Goal: Information Seeking & Learning: Find specific fact

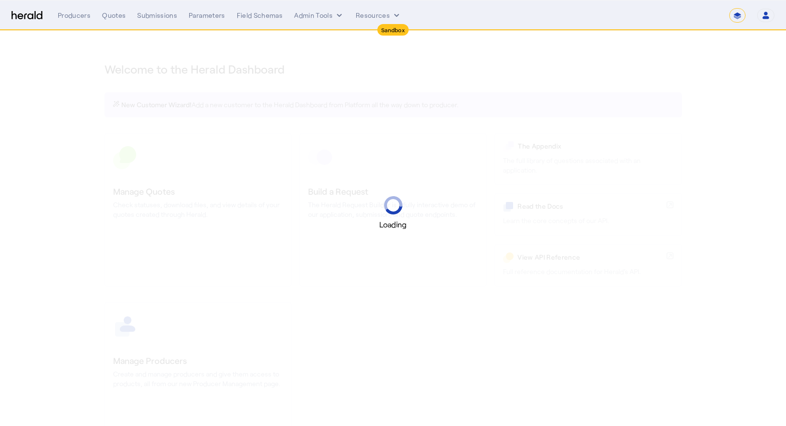
select select "*******"
select select "pfm_2v8p_herald_api"
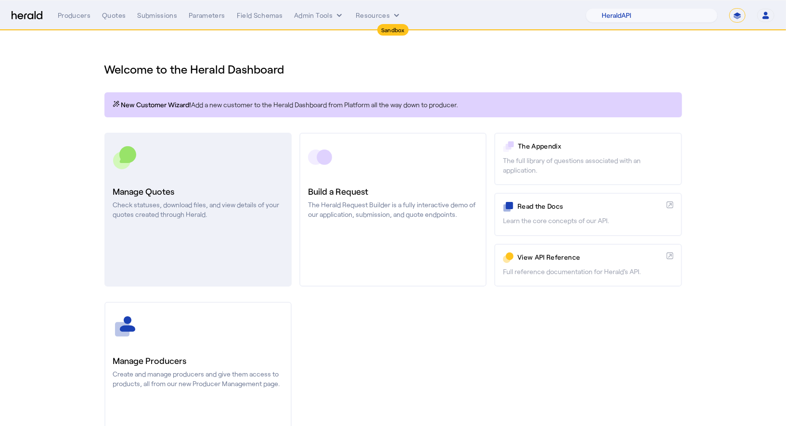
click at [249, 161] on div at bounding box center [198, 157] width 170 height 24
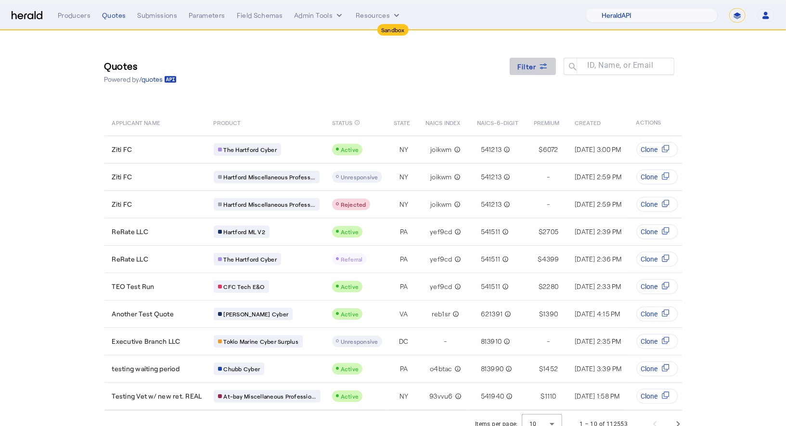
click at [531, 55] on span at bounding box center [533, 66] width 46 height 23
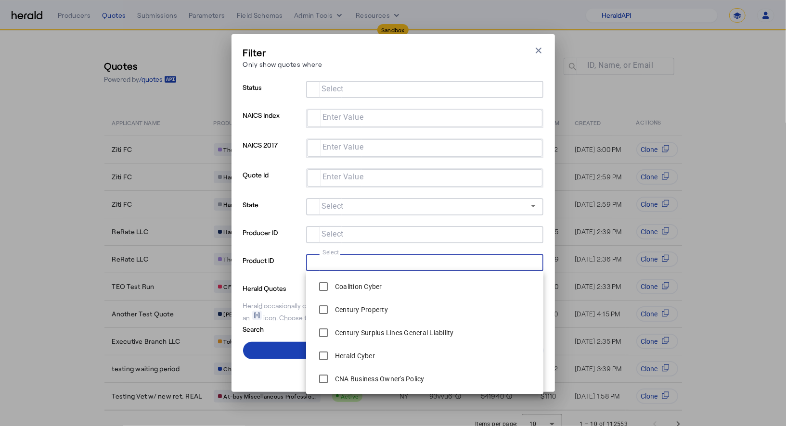
click at [441, 266] on input "Select" at bounding box center [423, 262] width 218 height 12
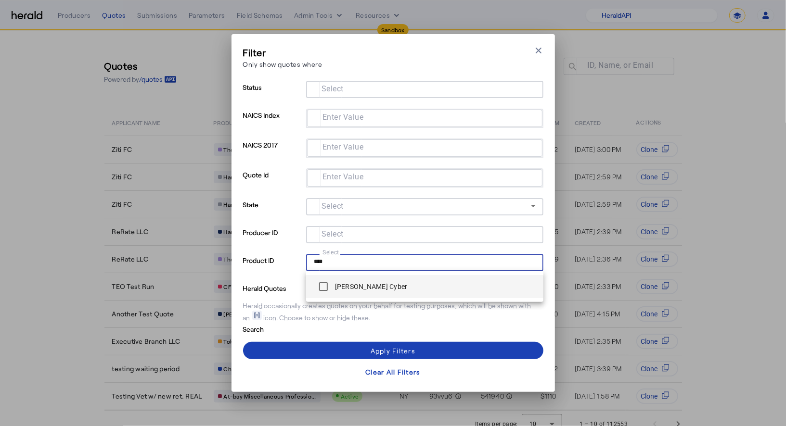
type input "****"
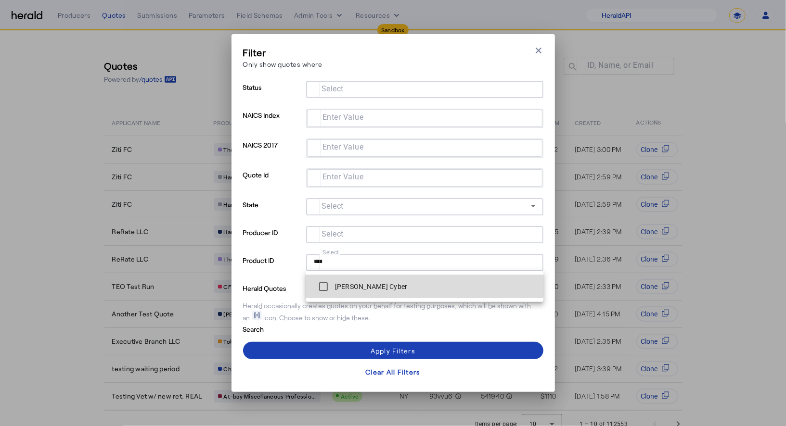
click at [418, 280] on span "[PERSON_NAME] Cyber" at bounding box center [425, 286] width 222 height 19
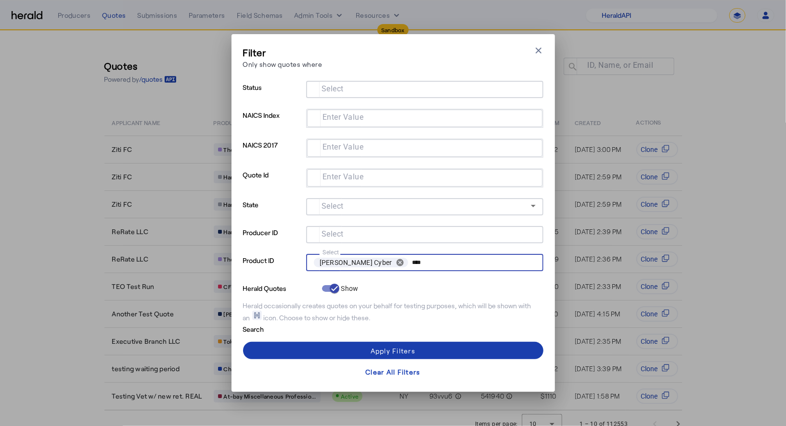
click at [314, 351] on span at bounding box center [393, 350] width 300 height 23
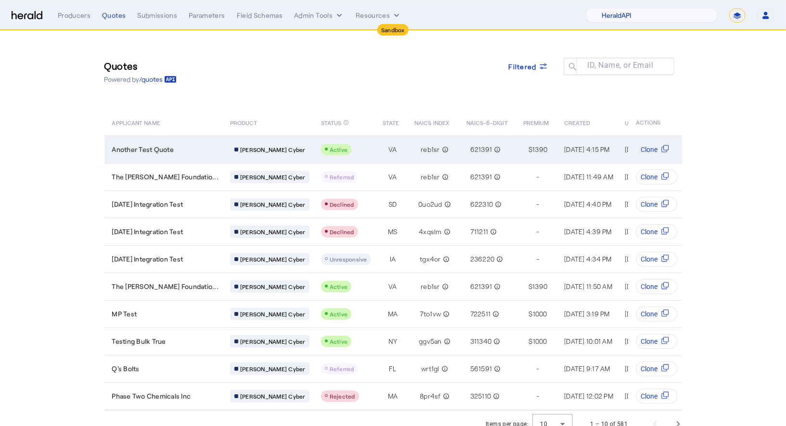
click at [179, 152] on div "Another Test Quote" at bounding box center [165, 150] width 107 height 10
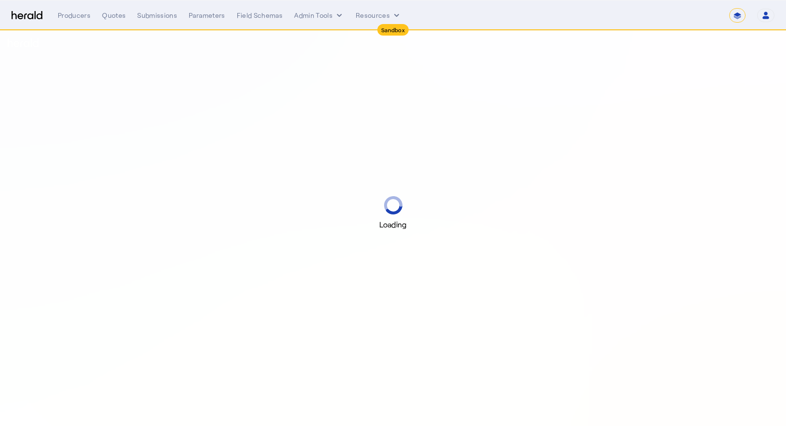
select select "*******"
select select "pfm_2v8p_herald_api"
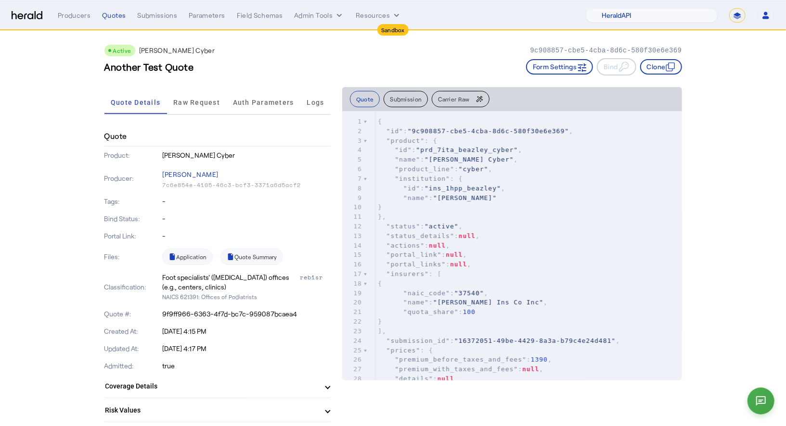
scroll to position [9, 0]
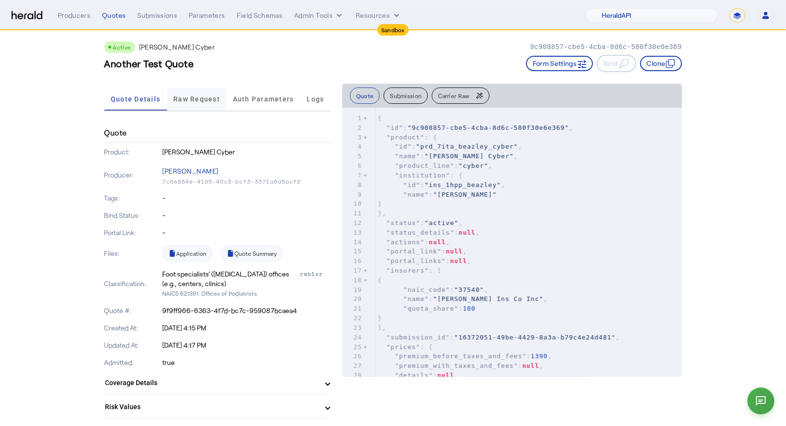
click at [203, 93] on span "Raw Request" at bounding box center [196, 99] width 47 height 23
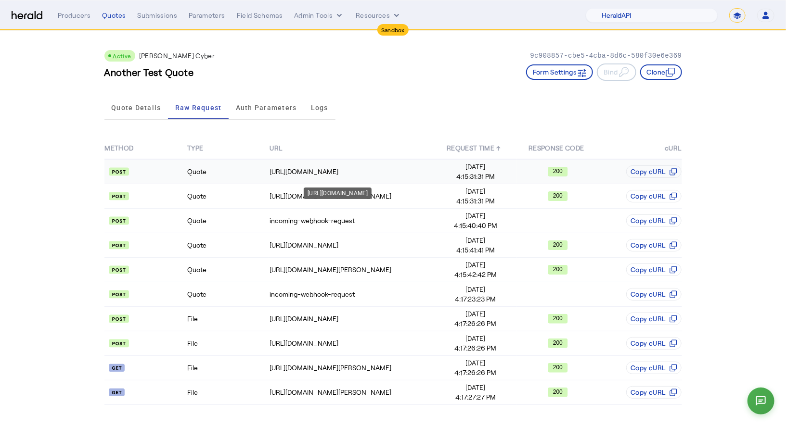
click at [286, 169] on div "[URL][DOMAIN_NAME]" at bounding box center [351, 172] width 164 height 10
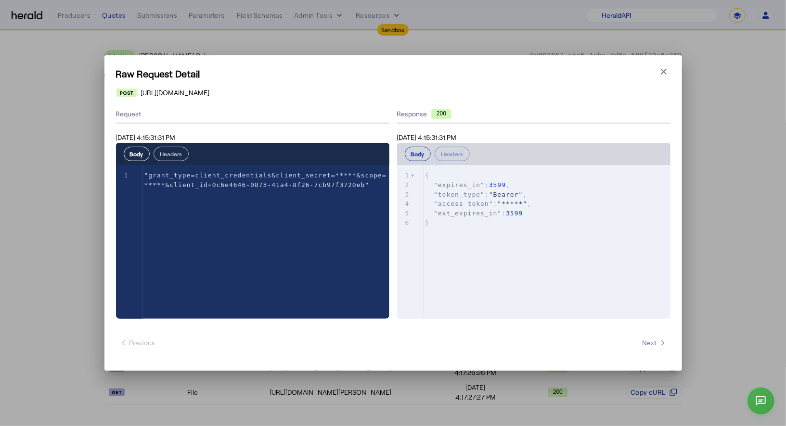
click at [163, 159] on button "Headers" at bounding box center [170, 154] width 35 height 14
click at [128, 154] on button "Body" at bounding box center [137, 154] width 26 height 14
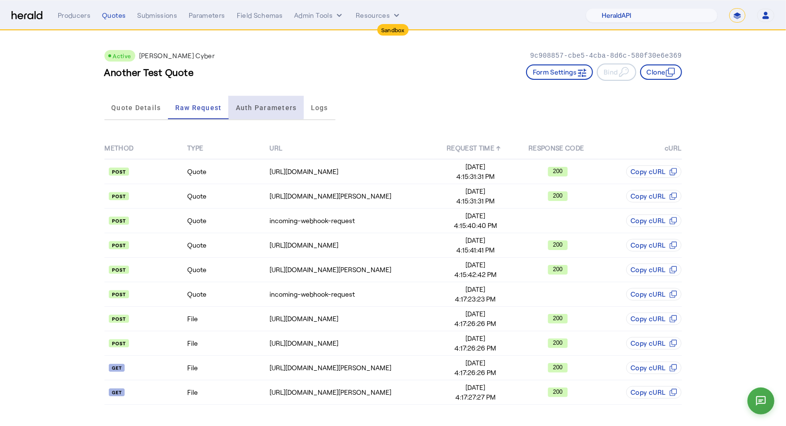
click at [257, 105] on span "Auth Parameters" at bounding box center [266, 107] width 61 height 7
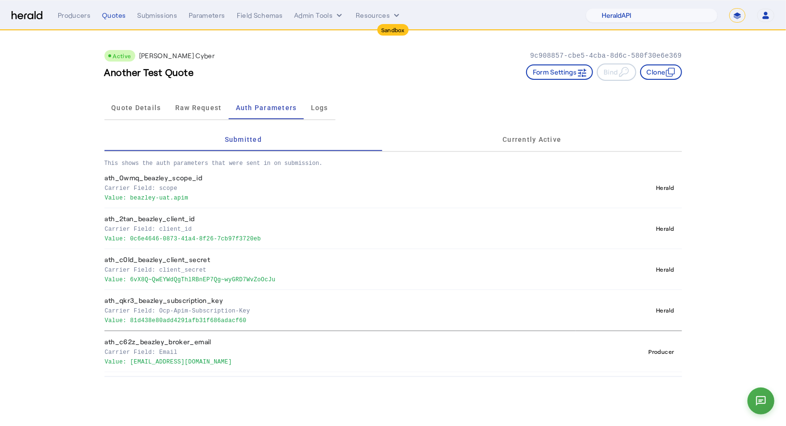
drag, startPoint x: 277, startPoint y: 235, endPoint x: 130, endPoint y: 239, distance: 146.8
click at [130, 239] on p "Value: 0c6e4646-0873-41a4-8f26-7cb97f3720eb" at bounding box center [338, 238] width 467 height 10
copy p "0c6e4646-0873-41a4-8f26-7cb97f3720eb"
drag, startPoint x: 284, startPoint y: 279, endPoint x: 129, endPoint y: 281, distance: 154.5
click at [129, 281] on p "Value: 6vX8Q~QwEYWdQgThlRBnEP7Qg~wyGRD7WvZoOcJu" at bounding box center [338, 279] width 467 height 10
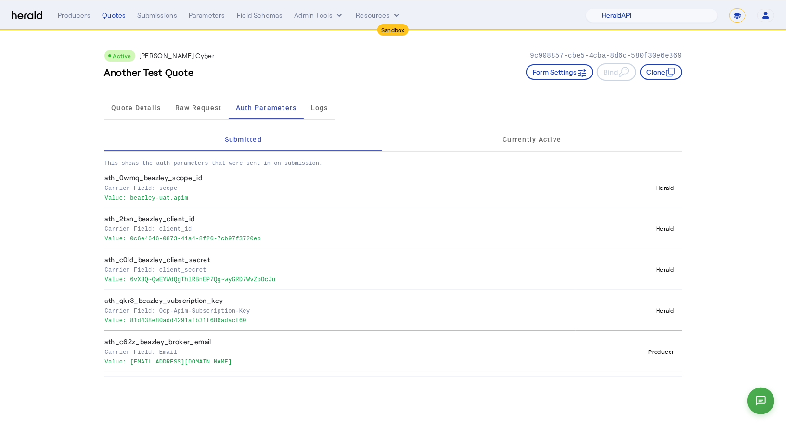
copy p "6vX8Q~QwEYWdQgThlRBnEP7Qg~wyGRD7WvZoOcJu"
drag, startPoint x: 254, startPoint y: 320, endPoint x: 130, endPoint y: 322, distance: 123.7
click at [130, 322] on p "Value: 81d438e80add4291afb31f686adacf60" at bounding box center [338, 320] width 467 height 10
copy p "81d438e80add4291afb31f686adacf60"
drag, startPoint x: 293, startPoint y: 282, endPoint x: 101, endPoint y: 219, distance: 201.4
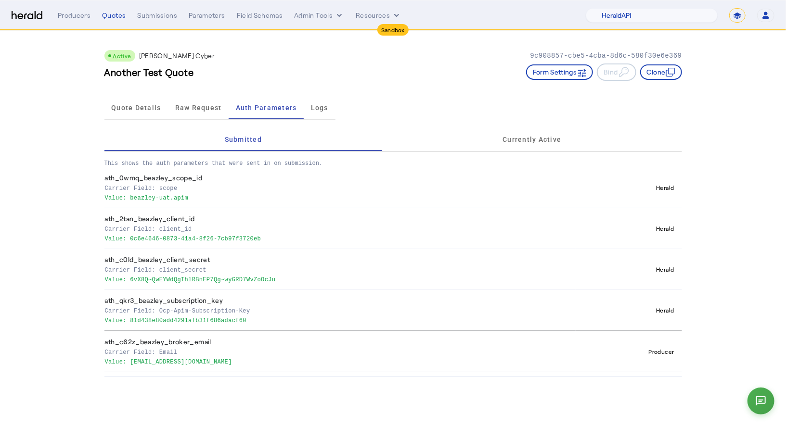
click at [101, 219] on div "Active [PERSON_NAME] Cyber 9c908857-cbe5-4cba-8d6c-580f30e6e369 Another Test Qu…" at bounding box center [393, 204] width 616 height 346
click at [357, 274] on p "Value: 6vX8Q~QwEYWdQgThlRBnEP7Qg~wyGRD7WvZoOcJu" at bounding box center [338, 279] width 467 height 10
